Goal: Information Seeking & Learning: Learn about a topic

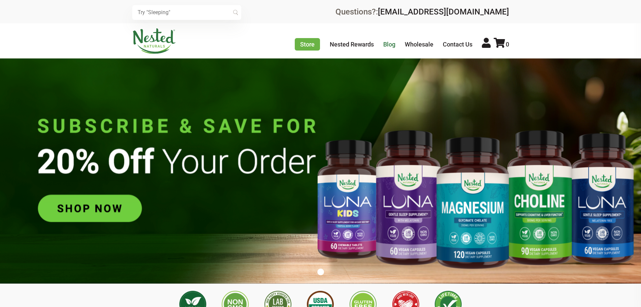
click at [384, 46] on link "Blog" at bounding box center [389, 44] width 12 height 7
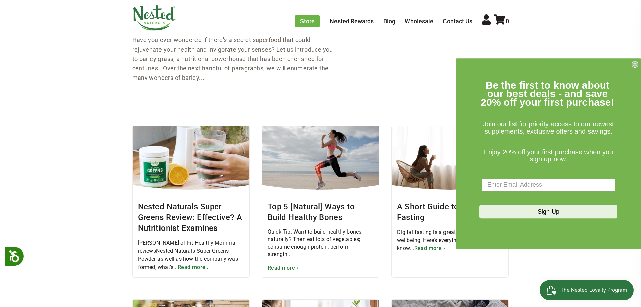
scroll to position [709, 0]
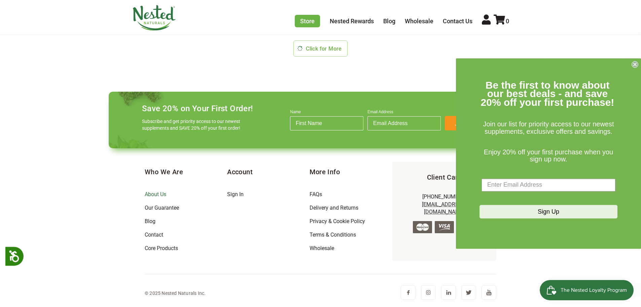
click at [152, 194] on link "About Us" at bounding box center [156, 194] width 22 height 6
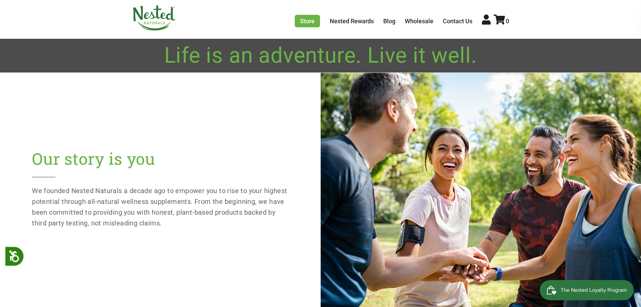
click at [157, 184] on div "Our story is you We founded Nested Naturals a decade ago to empower you to rise…" at bounding box center [160, 194] width 321 height 105
click at [147, 198] on p "We founded Nested Naturals a decade ago to empower you to rise to your highest …" at bounding box center [160, 206] width 256 height 43
